Goal: Task Accomplishment & Management: Manage account settings

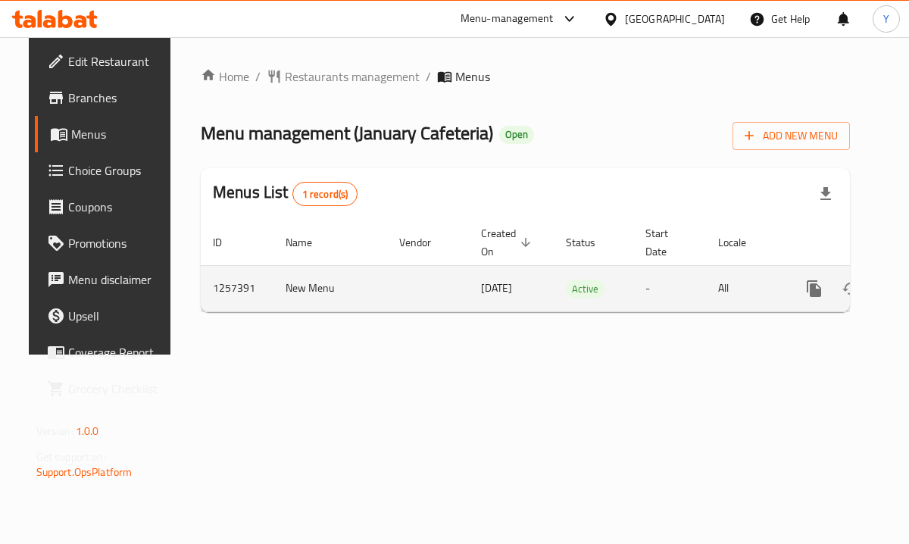
scroll to position [0, 56]
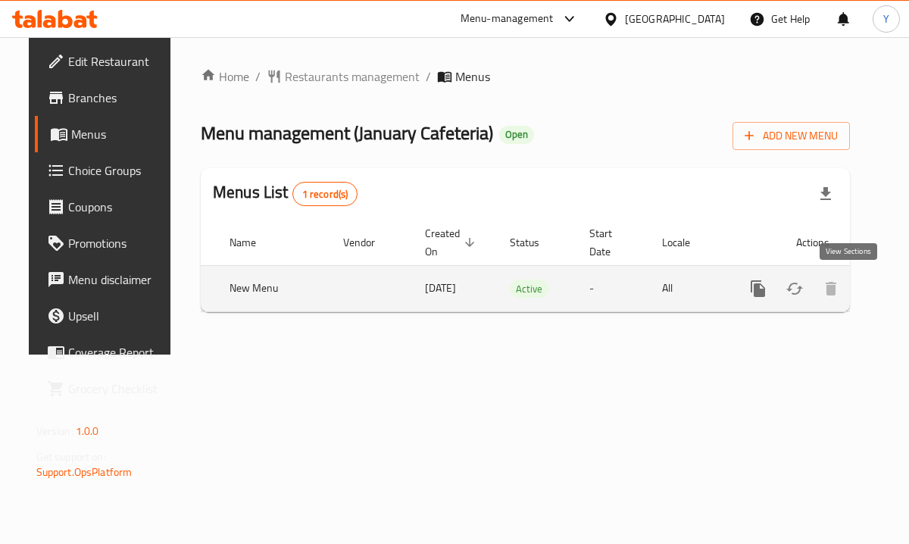
click at [858, 283] on icon "enhanced table" at bounding box center [867, 288] width 18 height 18
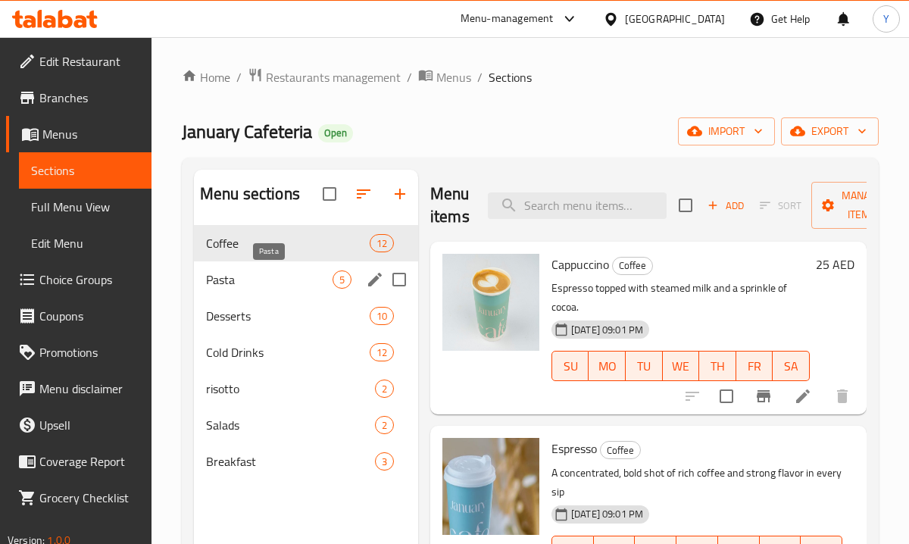
click at [276, 284] on span "Pasta" at bounding box center [269, 279] width 126 height 18
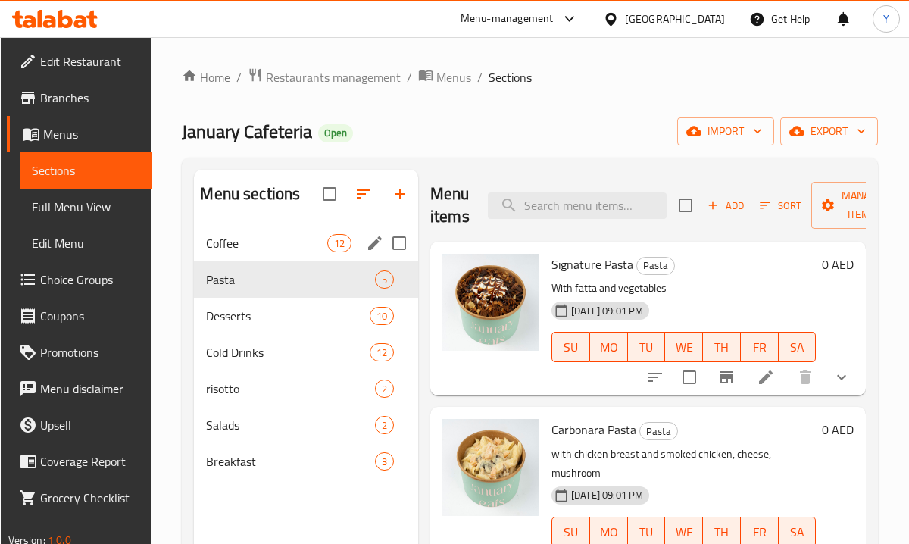
click at [288, 257] on div "Coffee 12" at bounding box center [306, 243] width 224 height 36
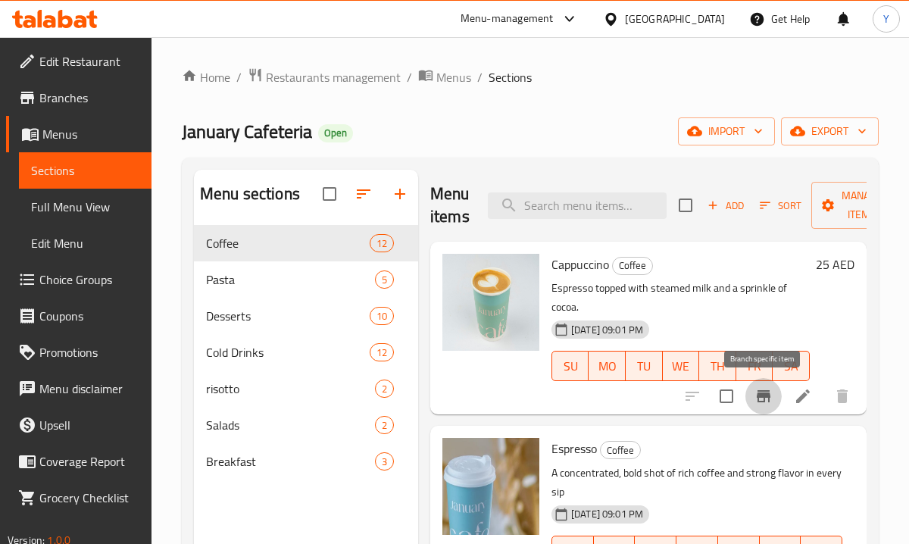
click at [761, 403] on icon "Branch-specific-item" at bounding box center [763, 396] width 18 height 18
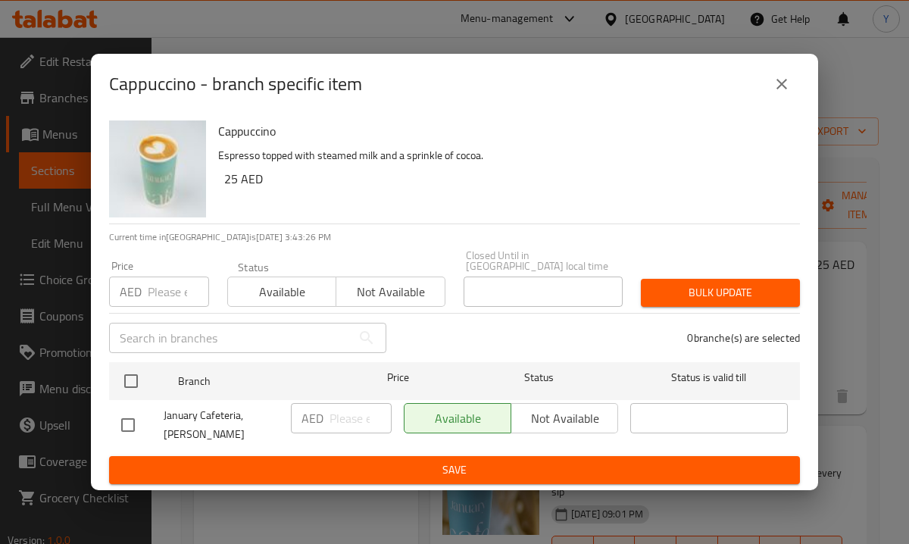
click at [781, 92] on icon "close" at bounding box center [781, 84] width 18 height 18
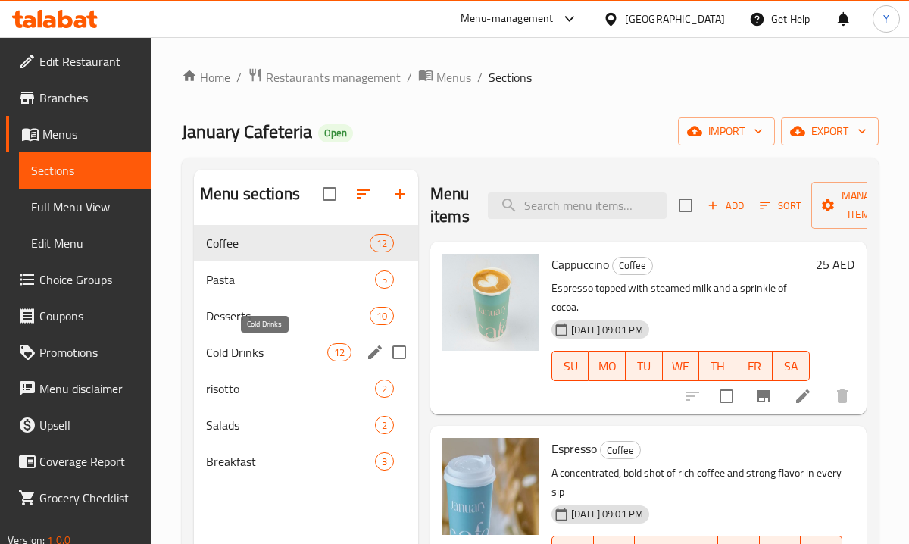
click at [258, 346] on span "Cold Drinks" at bounding box center [266, 352] width 121 height 18
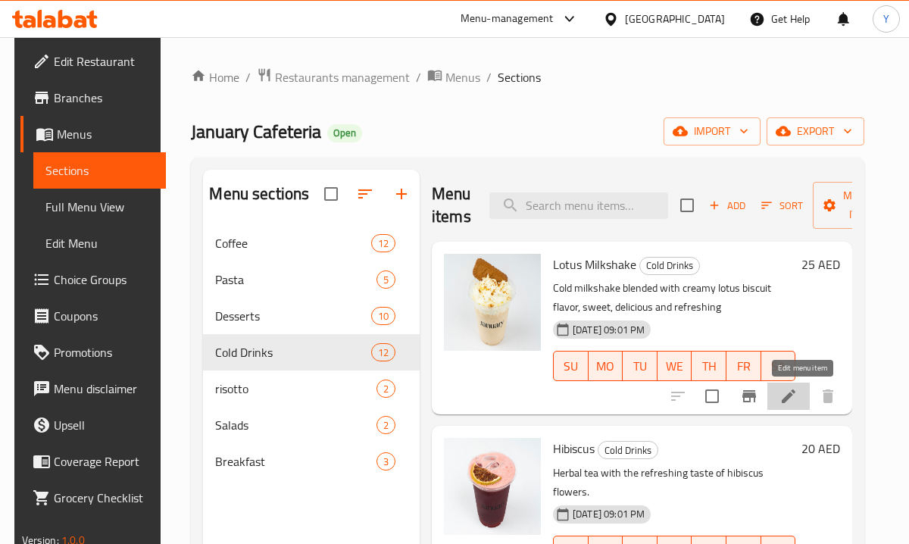
click at [793, 399] on icon at bounding box center [788, 396] width 18 height 18
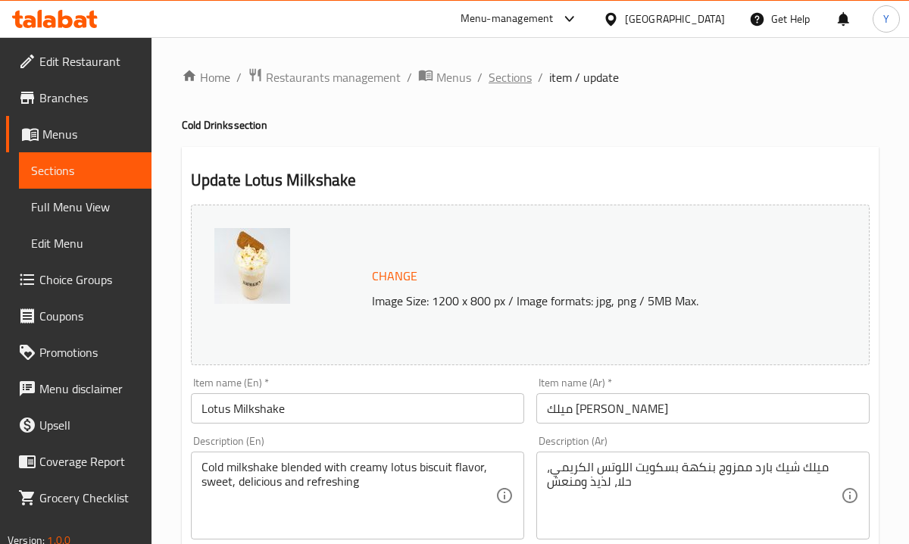
click at [510, 79] on span "Sections" at bounding box center [509, 77] width 43 height 18
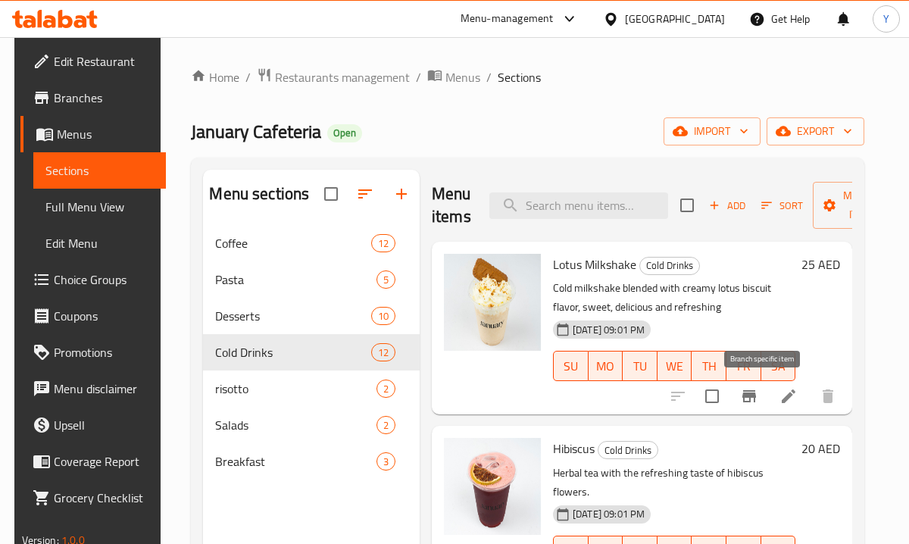
click at [756, 398] on icon "Branch-specific-item" at bounding box center [749, 396] width 18 height 18
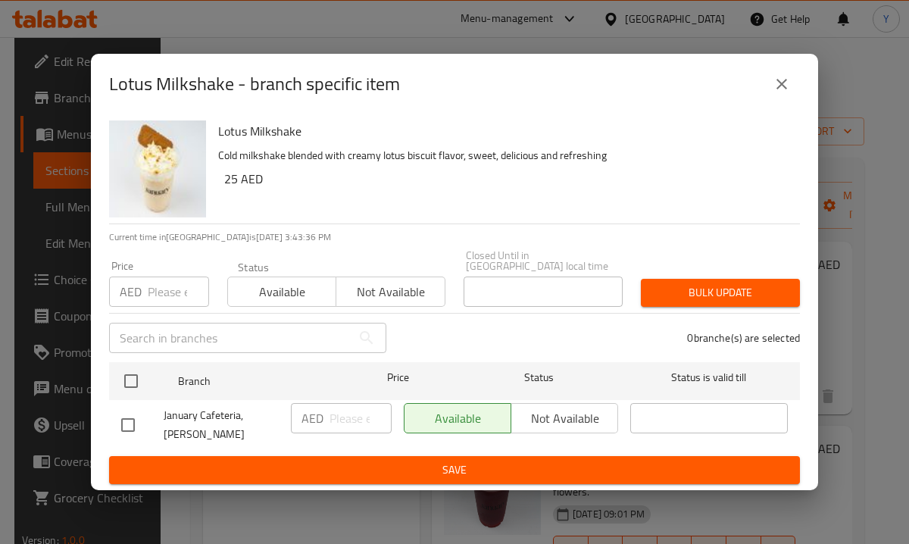
click at [778, 86] on icon "close" at bounding box center [781, 84] width 11 height 11
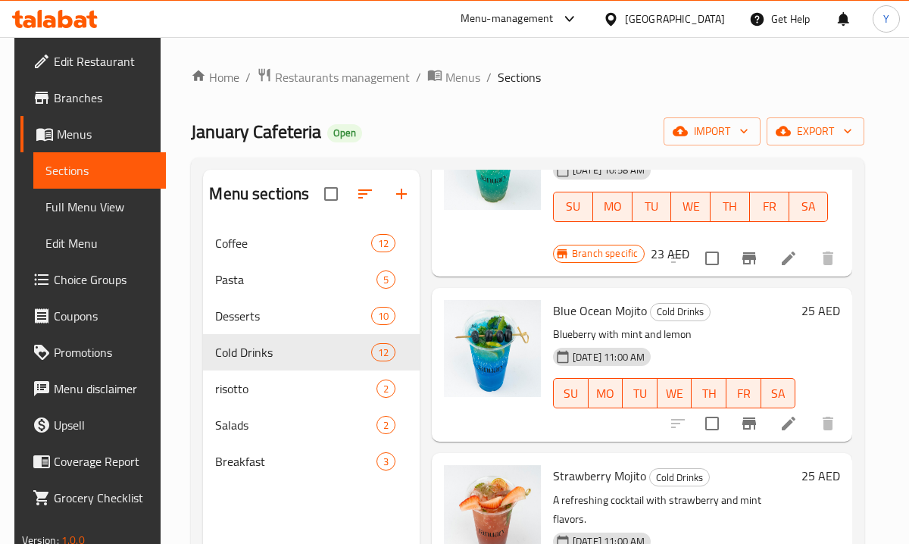
scroll to position [676, 0]
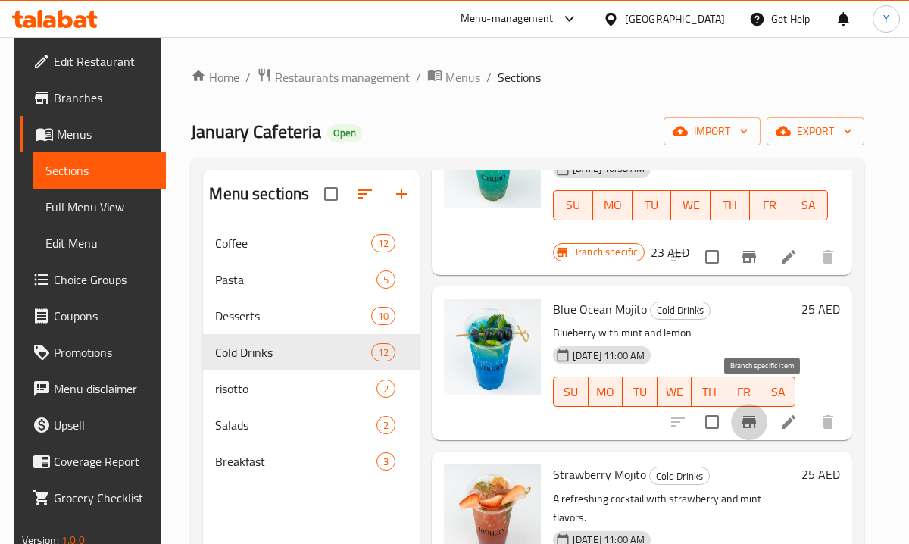
click at [756, 416] on icon "Branch-specific-item" at bounding box center [749, 422] width 14 height 12
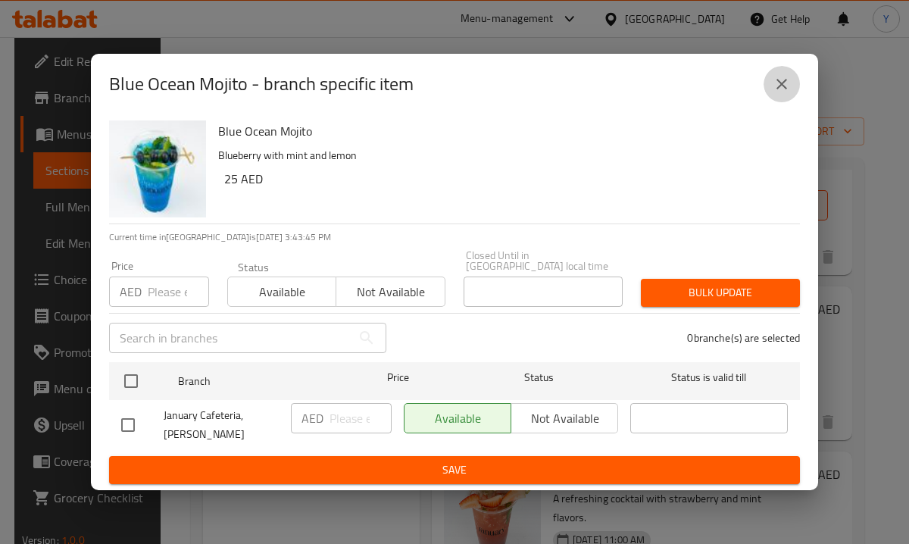
click at [781, 79] on icon "close" at bounding box center [781, 84] width 18 height 18
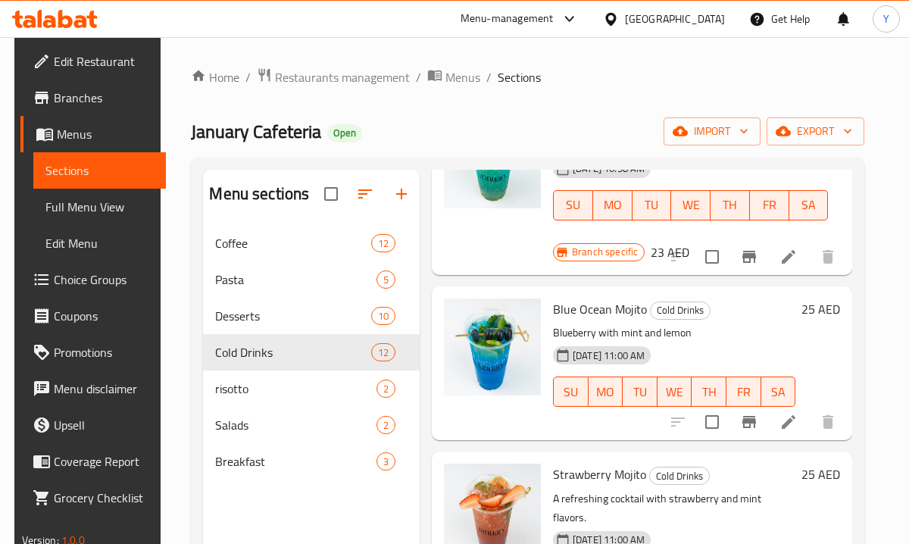
click at [54, 98] on span "Branches" at bounding box center [104, 98] width 100 height 18
